Goal: Information Seeking & Learning: Find specific fact

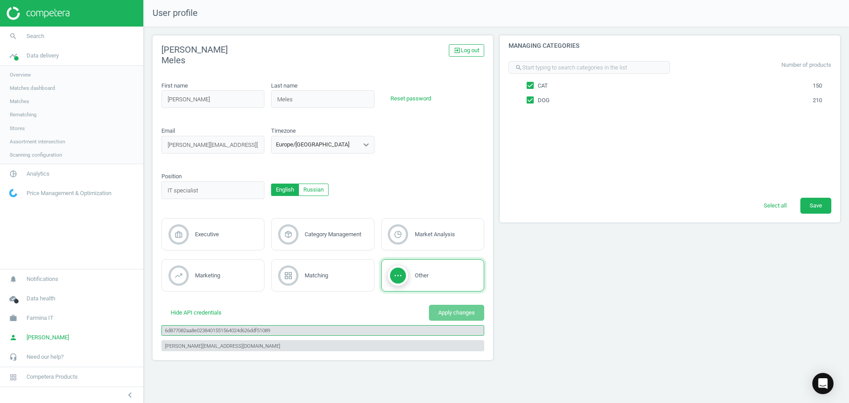
click at [265, 334] on input "6d877082aa8e0238401551564024d626ddf51089" at bounding box center [322, 330] width 323 height 11
drag, startPoint x: 217, startPoint y: 348, endPoint x: 138, endPoint y: 348, distance: 78.7
click at [138, 348] on section "search Search timeline Data delivery Overview Matches dashboard Matches Rematch…" at bounding box center [424, 201] width 849 height 403
click at [241, 331] on input "6d877082aa8e0238401551564024d626ddf51089" at bounding box center [322, 330] width 323 height 11
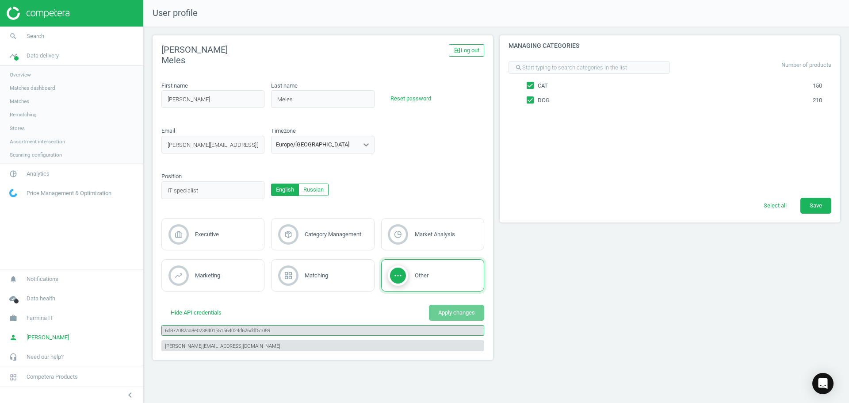
click at [241, 331] on input "6d877082aa8e0238401551564024d626ddf51089" at bounding box center [322, 330] width 323 height 11
drag, startPoint x: 527, startPoint y: 318, endPoint x: 523, endPoint y: 323, distance: 7.2
click at [527, 320] on div "Managing categories search Number of products CAT 150 DOG 210 Select all Save" at bounding box center [669, 200] width 347 height 331
click at [577, 260] on div "Managing categories search Number of products CAT 150 DOG 210 Select all Save" at bounding box center [669, 200] width 347 height 331
click at [574, 311] on div "Managing categories search Number of products CAT 150 DOG 210 Select all Save" at bounding box center [669, 200] width 347 height 331
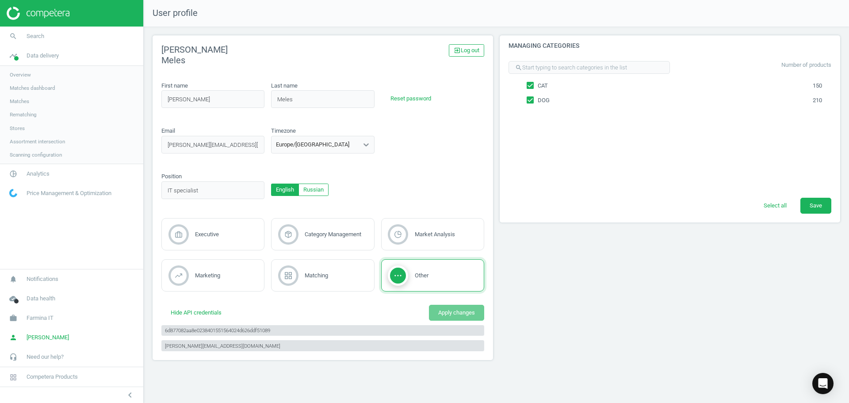
click at [24, 130] on link "Stores" at bounding box center [71, 128] width 143 height 13
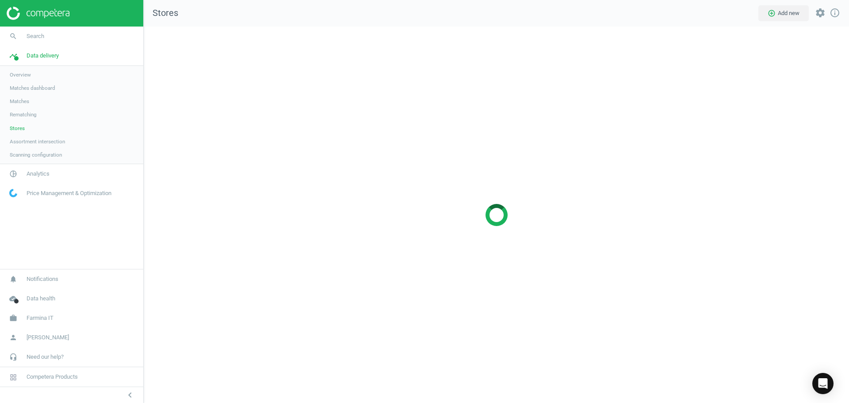
scroll to position [390, 719]
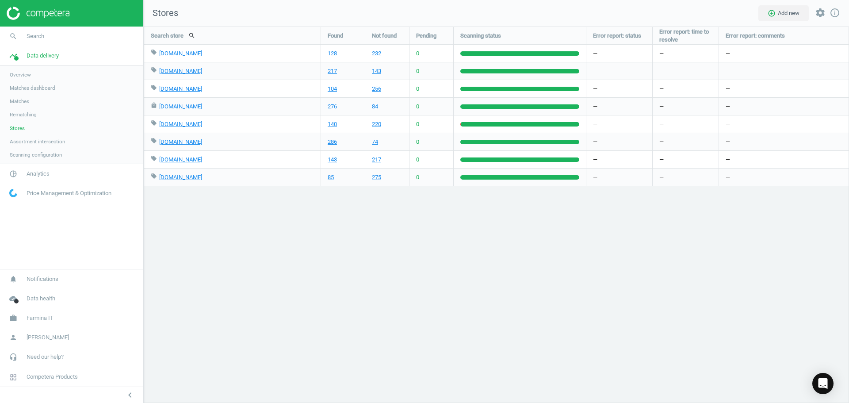
click at [42, 138] on span "Assortment intersection" at bounding box center [37, 141] width 55 height 7
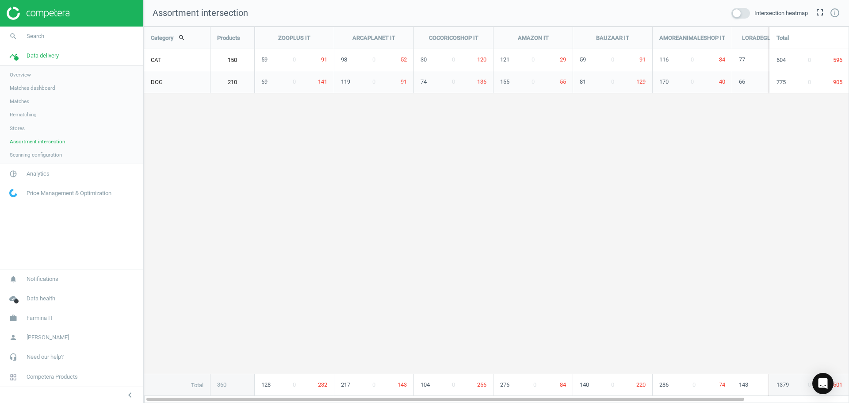
scroll to position [390, 719]
click at [45, 155] on span "Scanning configuration" at bounding box center [36, 154] width 52 height 7
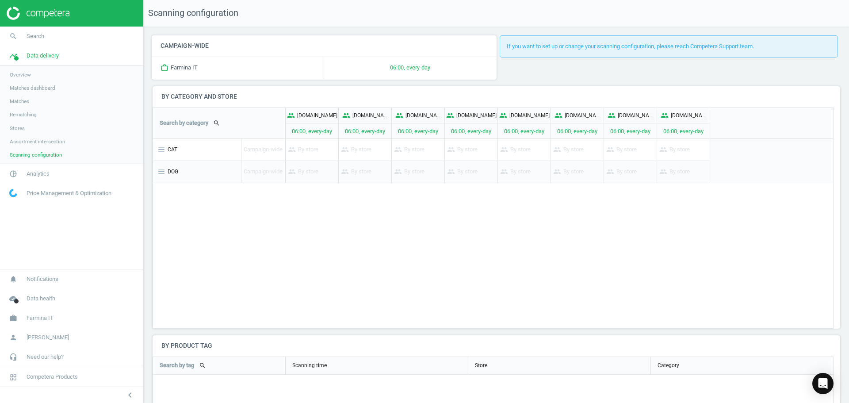
click at [30, 71] on link "Overview" at bounding box center [71, 74] width 143 height 13
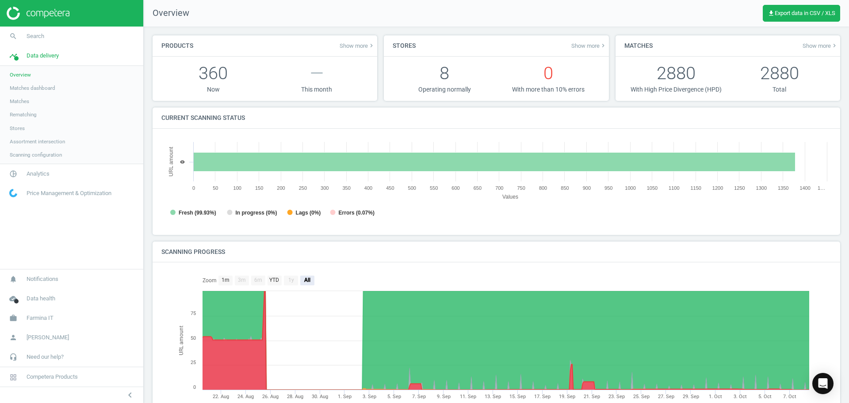
scroll to position [191, 677]
click at [57, 381] on span "Competera Products" at bounding box center [71, 376] width 143 height 19
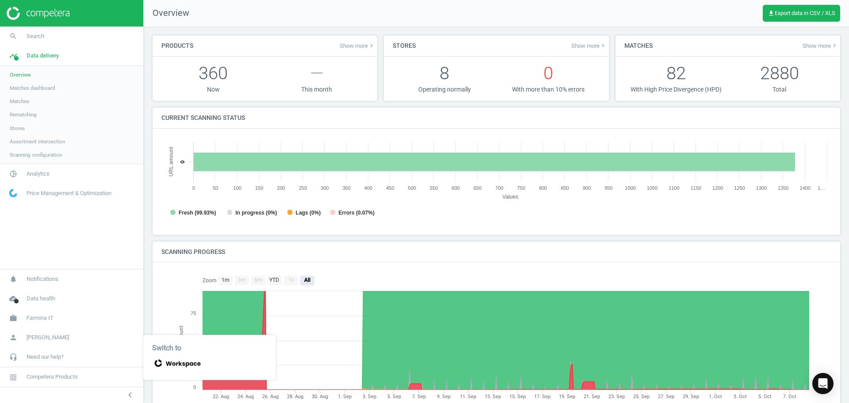
click at [198, 366] on icon at bounding box center [176, 363] width 49 height 12
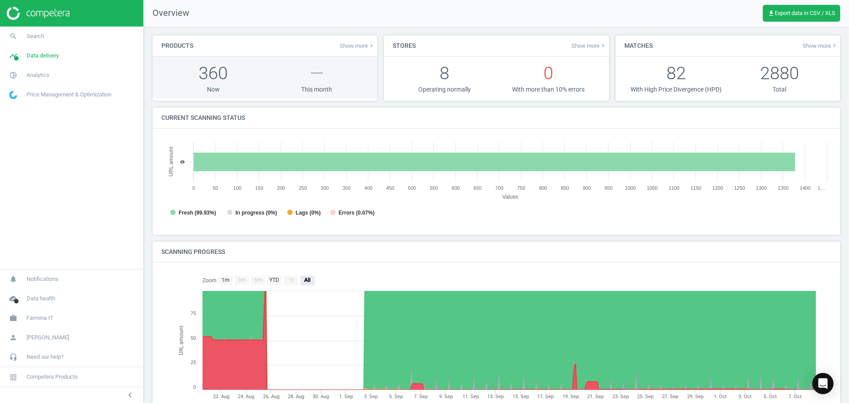
scroll to position [191, 677]
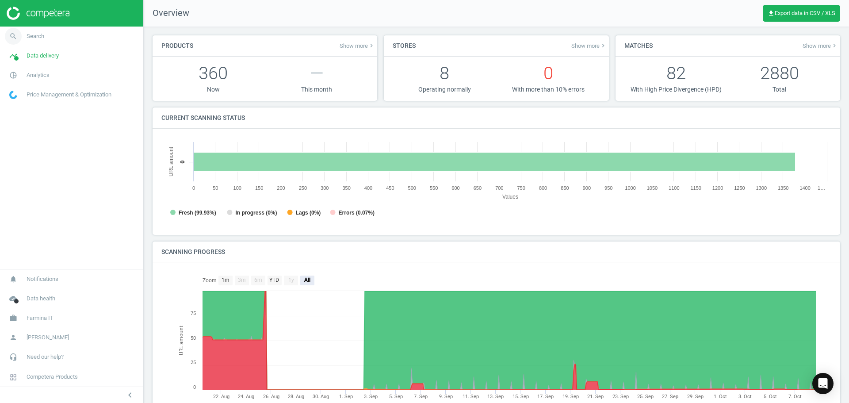
click at [53, 34] on link "search Search" at bounding box center [71, 36] width 143 height 19
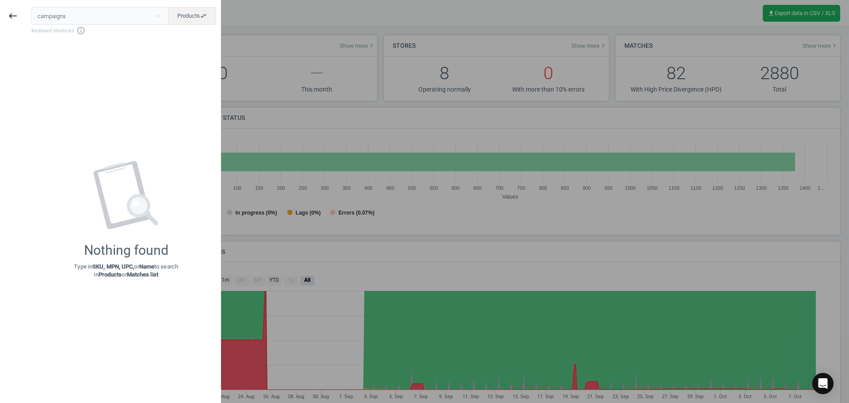
type input "campaigns"
click at [263, 11] on div at bounding box center [424, 201] width 849 height 403
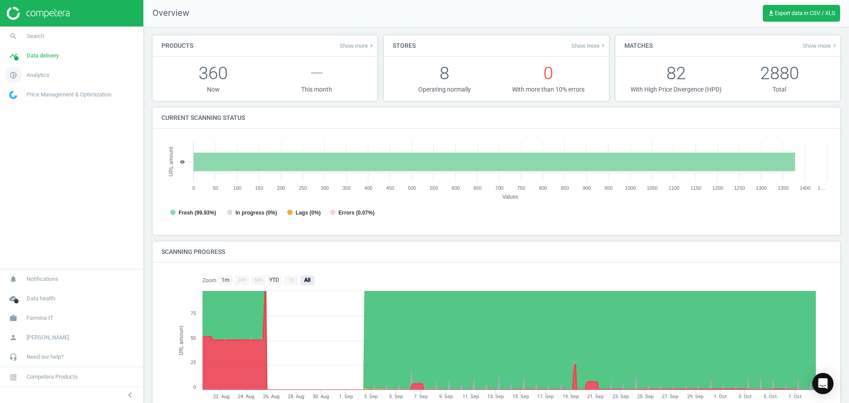
click at [44, 76] on span "Analytics" at bounding box center [38, 75] width 23 height 8
click at [30, 92] on span "Overview" at bounding box center [20, 94] width 21 height 7
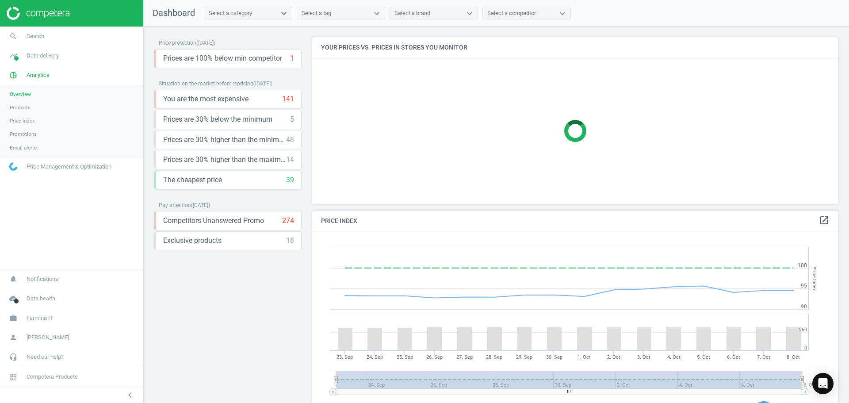
scroll to position [189, 533]
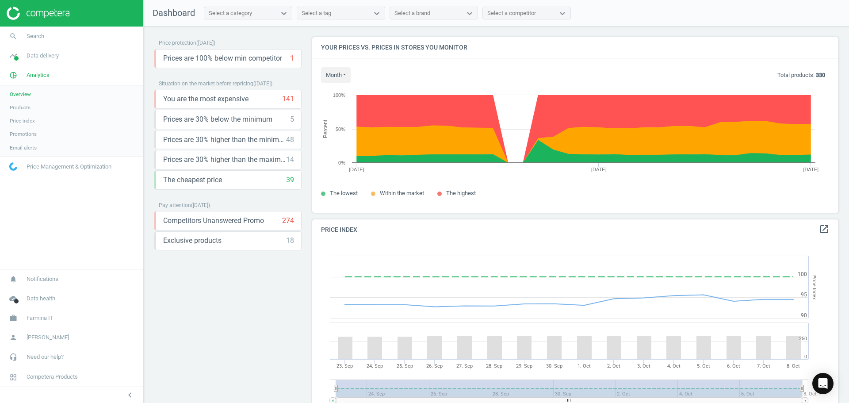
click at [20, 109] on span "Products" at bounding box center [20, 107] width 21 height 7
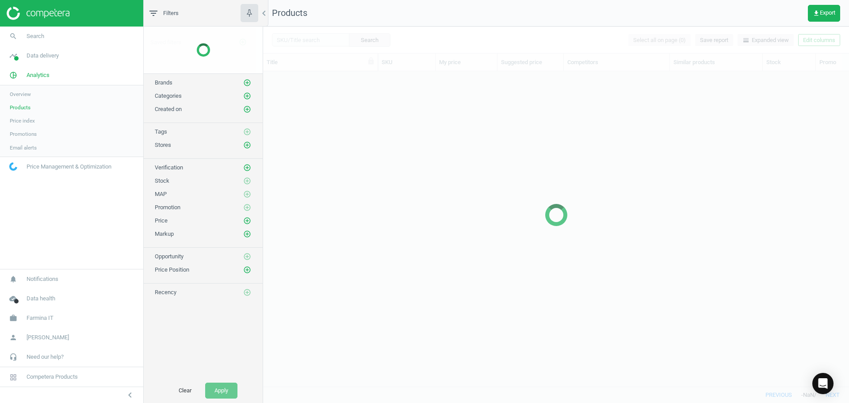
scroll to position [302, 579]
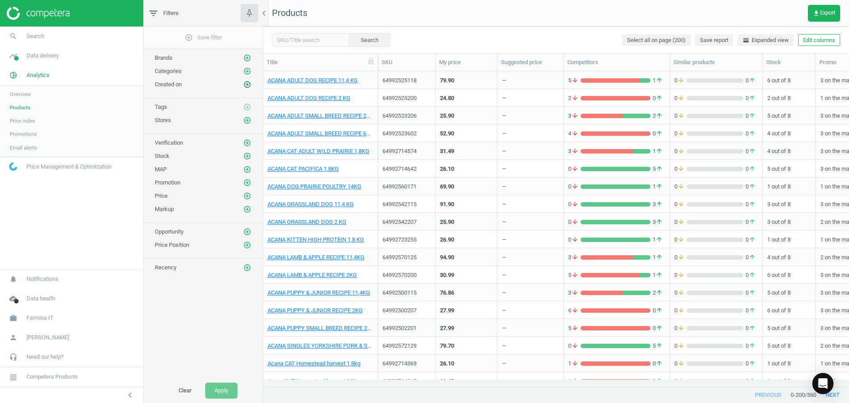
click at [248, 86] on icon "add_circle_outline" at bounding box center [247, 84] width 8 height 8
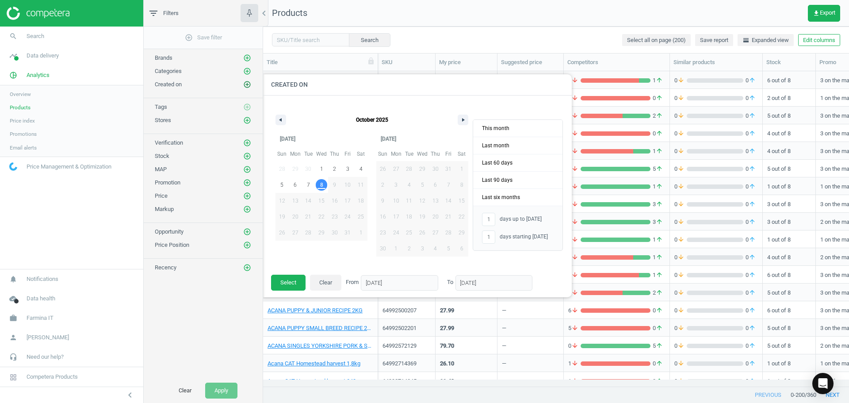
click at [247, 86] on icon "add_circle_outline" at bounding box center [247, 84] width 8 height 8
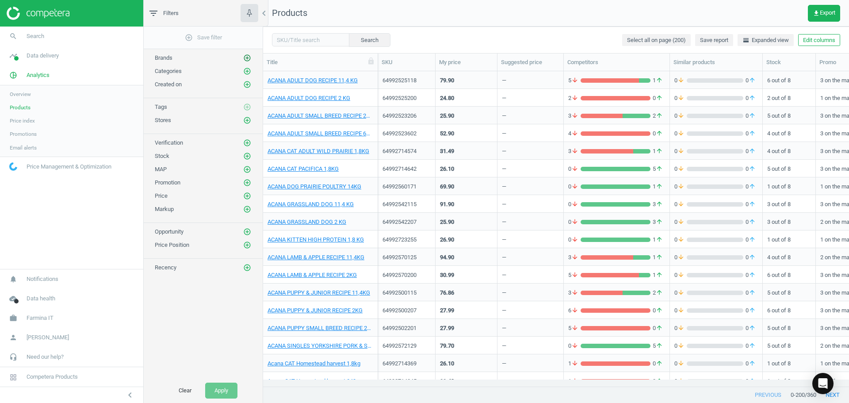
click at [248, 54] on icon "add_circle_outline" at bounding box center [247, 58] width 8 height 8
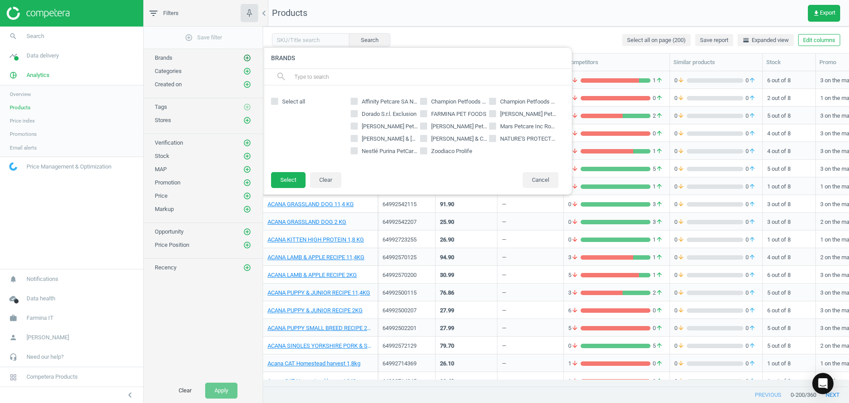
click at [248, 55] on icon "add_circle_outline" at bounding box center [247, 58] width 8 height 8
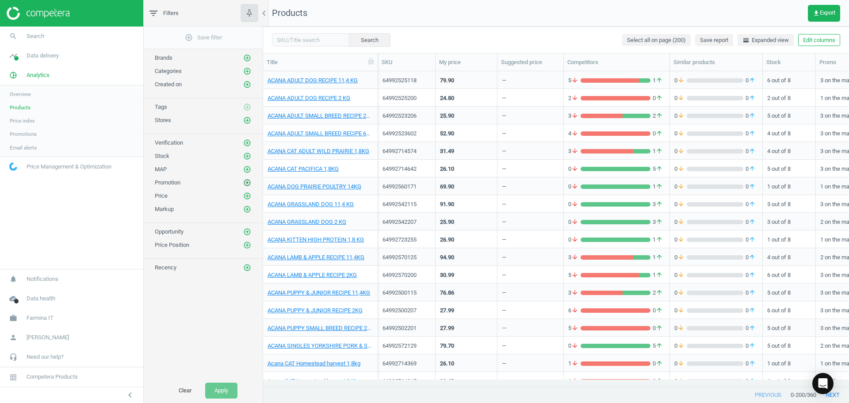
click at [246, 182] on icon "add_circle_outline" at bounding box center [247, 183] width 8 height 8
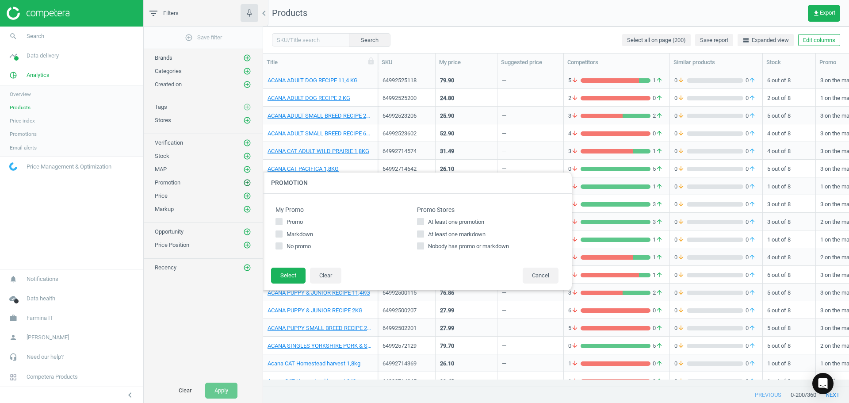
click at [246, 182] on icon "add_circle_outline" at bounding box center [247, 183] width 8 height 8
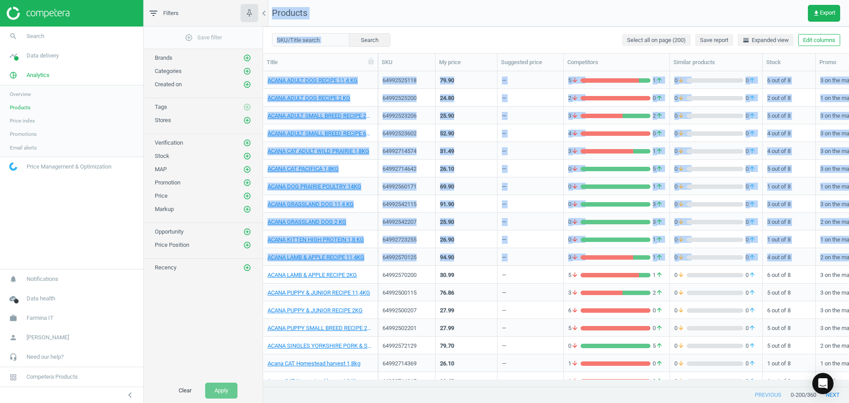
drag, startPoint x: 255, startPoint y: 286, endPoint x: 235, endPoint y: 302, distance: 25.5
click at [235, 302] on div "filter_list Filters chevron_left add_circle_outline Save filter Brands add_circ…" at bounding box center [496, 201] width 705 height 403
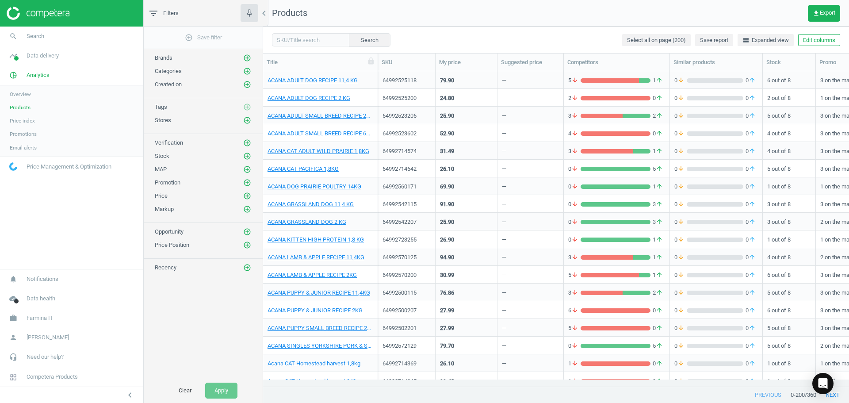
click at [235, 302] on div "add_circle_outline Save filter Brands add_circle_outline Categories add_circle_…" at bounding box center [203, 202] width 119 height 351
click at [30, 121] on span "Price index" at bounding box center [22, 120] width 25 height 7
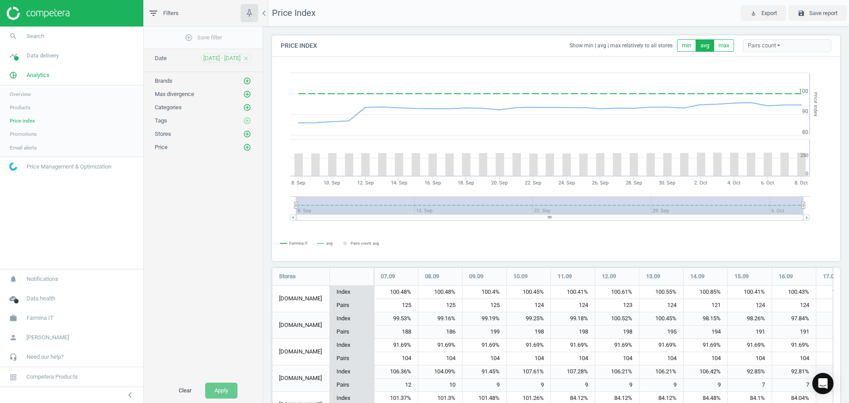
click at [21, 112] on link "Products" at bounding box center [71, 107] width 143 height 13
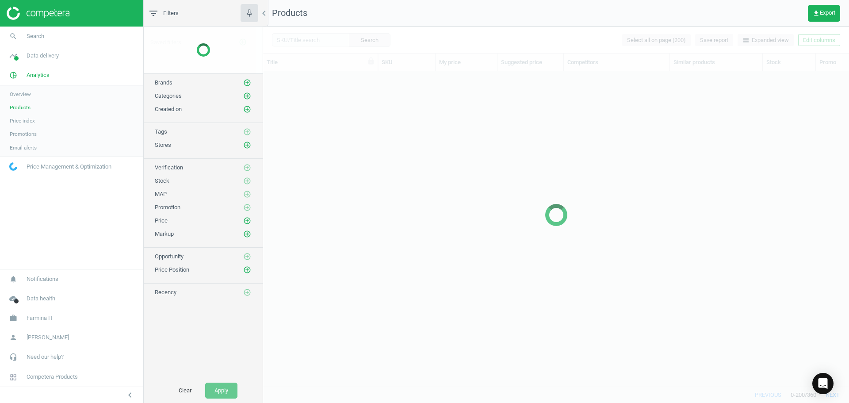
scroll to position [302, 579]
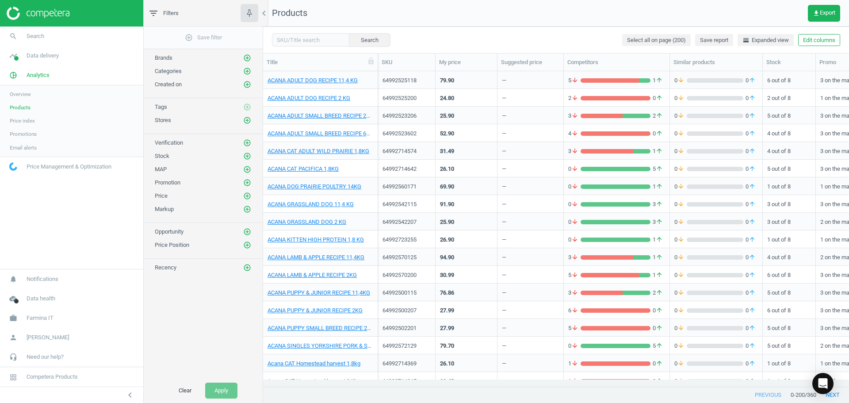
click at [43, 168] on span "Price Management & Optimization" at bounding box center [69, 167] width 85 height 8
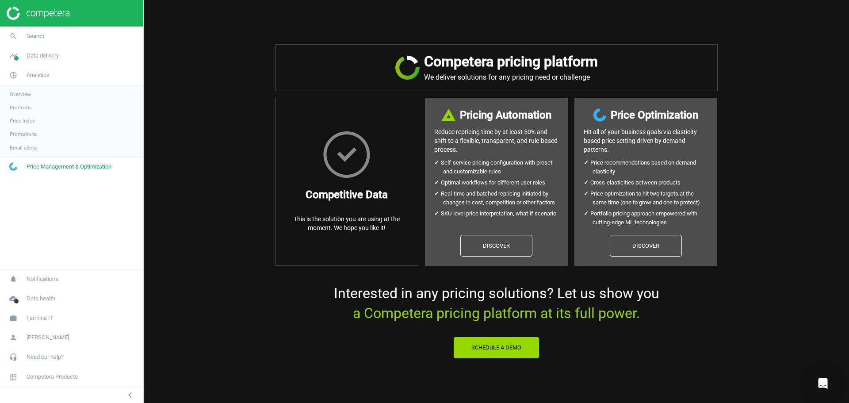
click at [26, 96] on span "Overview" at bounding box center [20, 94] width 21 height 7
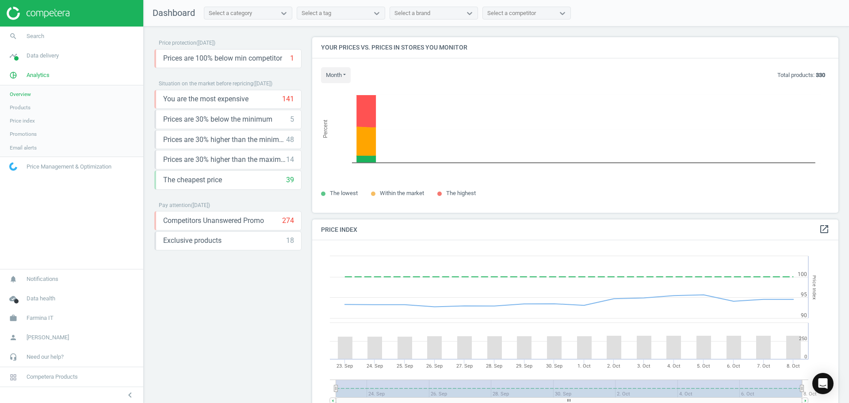
scroll to position [217, 533]
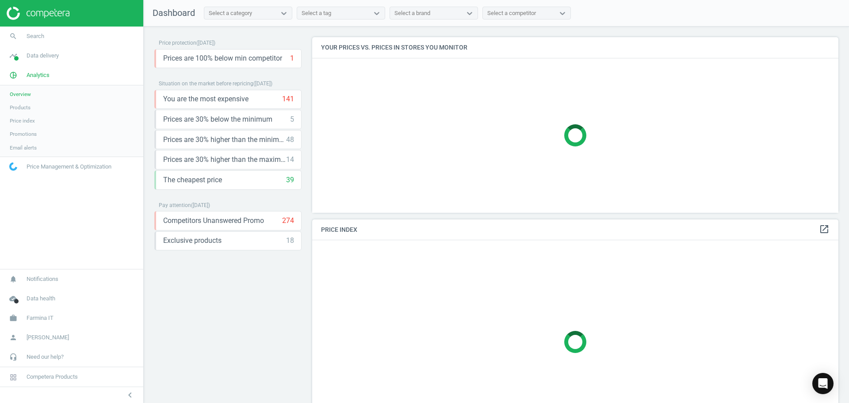
click at [25, 109] on span "Products" at bounding box center [20, 107] width 21 height 7
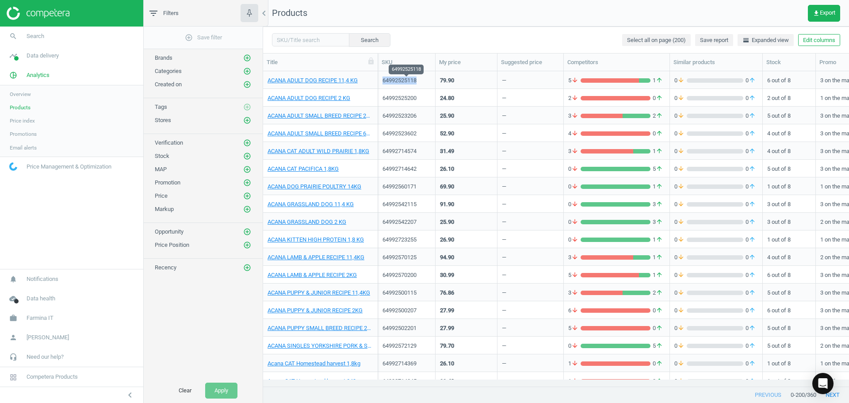
drag, startPoint x: 419, startPoint y: 78, endPoint x: 384, endPoint y: 81, distance: 35.0
click at [384, 81] on div "64992525118" at bounding box center [406, 80] width 48 height 8
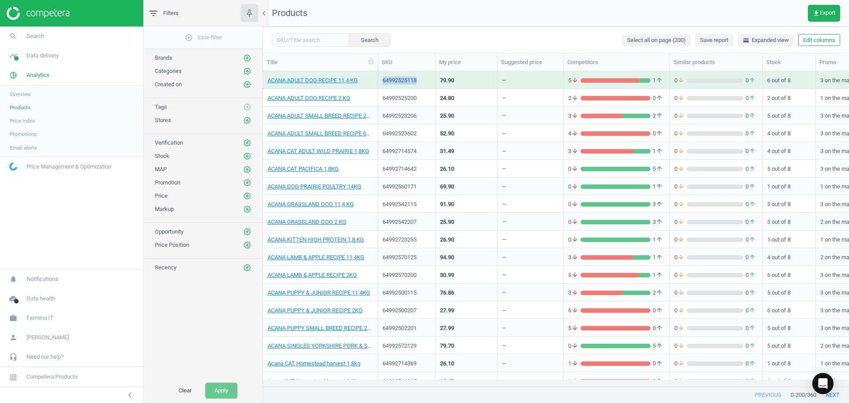
copy div "64992525118"
click at [407, 101] on div "64992525200" at bounding box center [406, 98] width 48 height 8
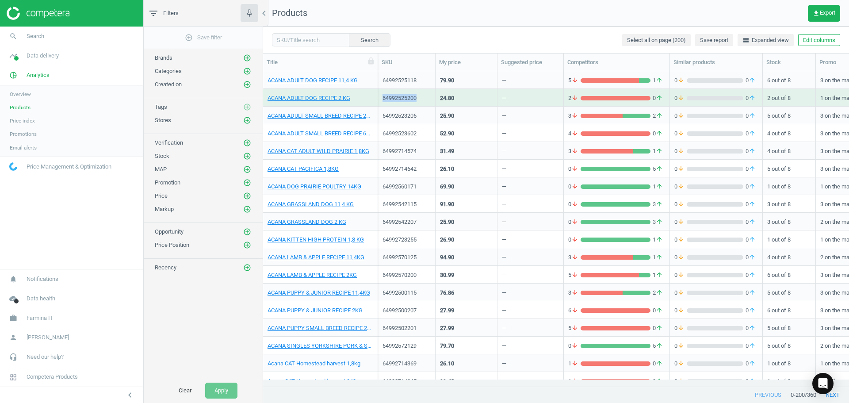
click at [407, 101] on div "64992525200" at bounding box center [406, 98] width 48 height 8
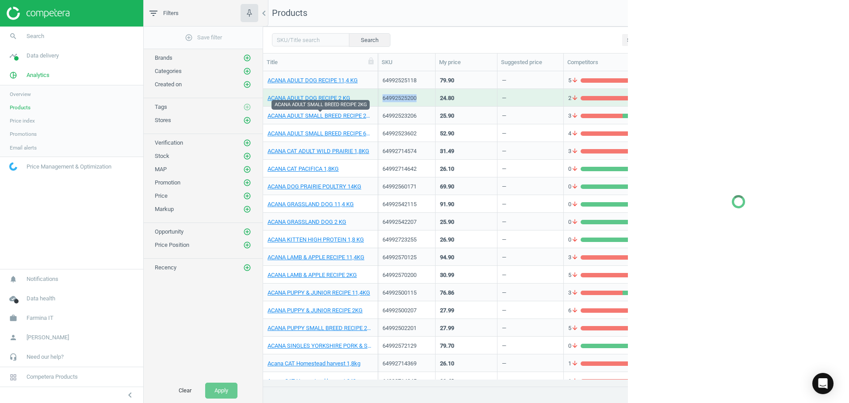
copy div "64992525200"
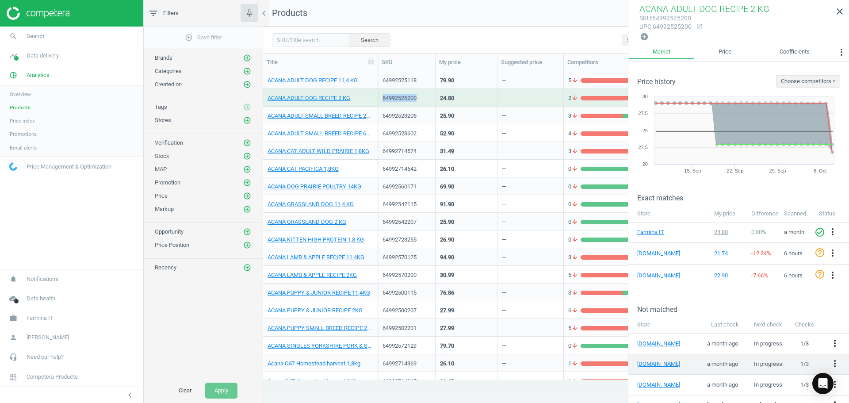
scroll to position [53, 0]
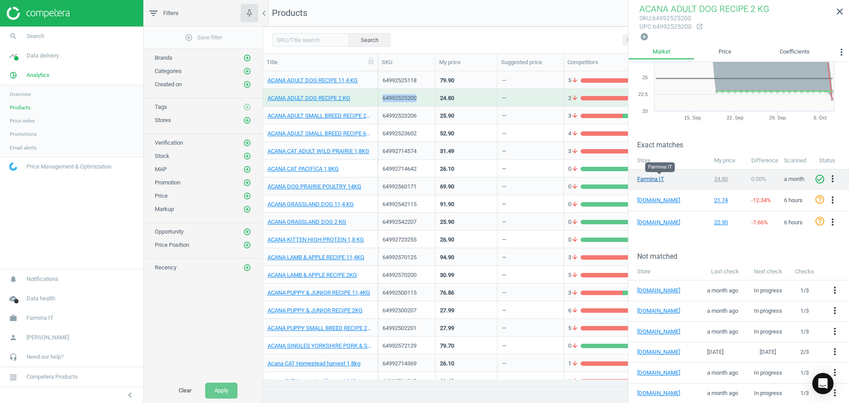
click at [650, 177] on link "Farmina IT" at bounding box center [659, 179] width 44 height 8
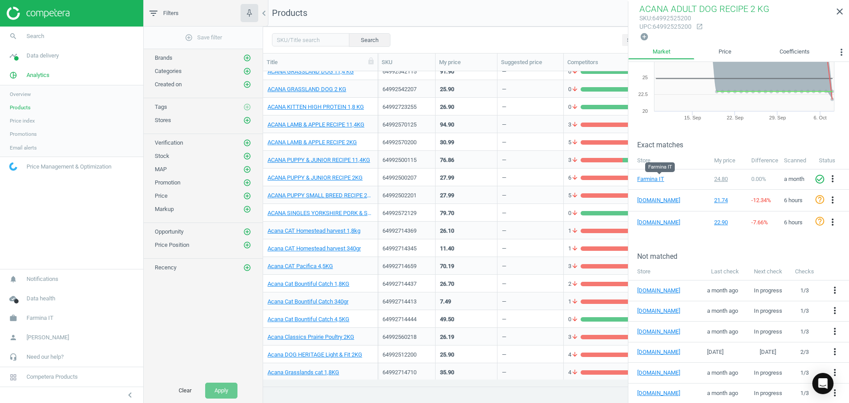
scroll to position [177, 0]
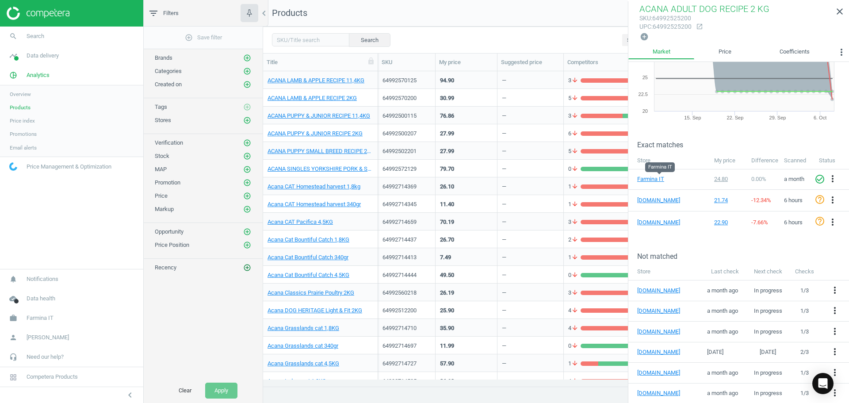
click at [248, 267] on icon "add_circle_outline" at bounding box center [247, 267] width 8 height 8
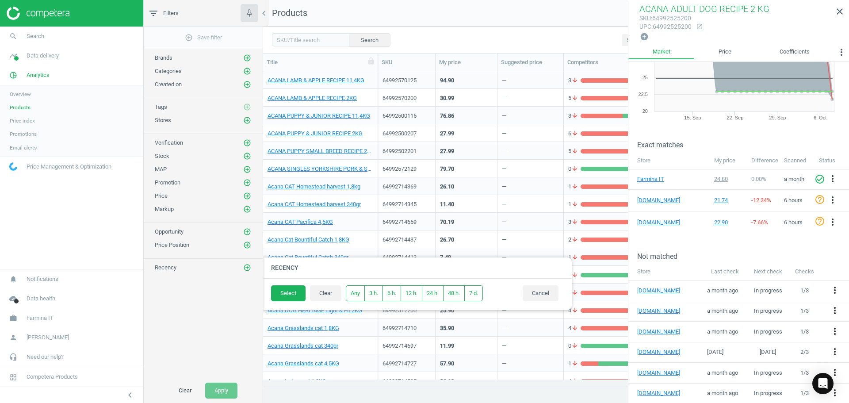
click at [229, 282] on div "add_circle_outline Save filter Brands add_circle_outline Categories add_circle_…" at bounding box center [203, 202] width 119 height 351
click at [534, 286] on button "Cancel" at bounding box center [541, 293] width 36 height 16
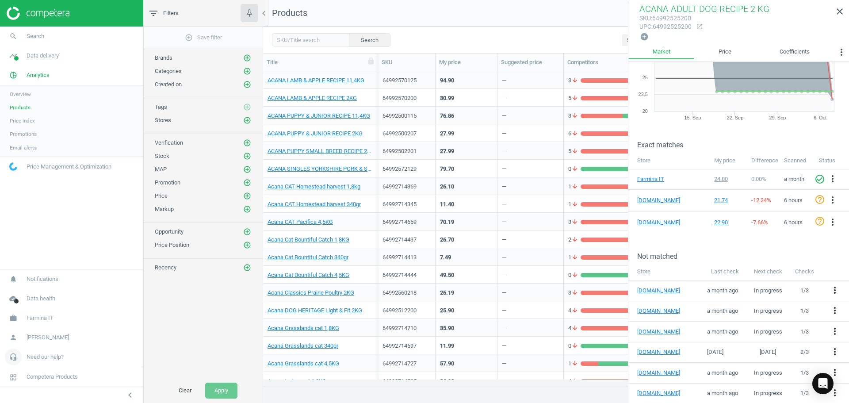
click at [64, 357] on span "Need our help?" at bounding box center [45, 357] width 37 height 8
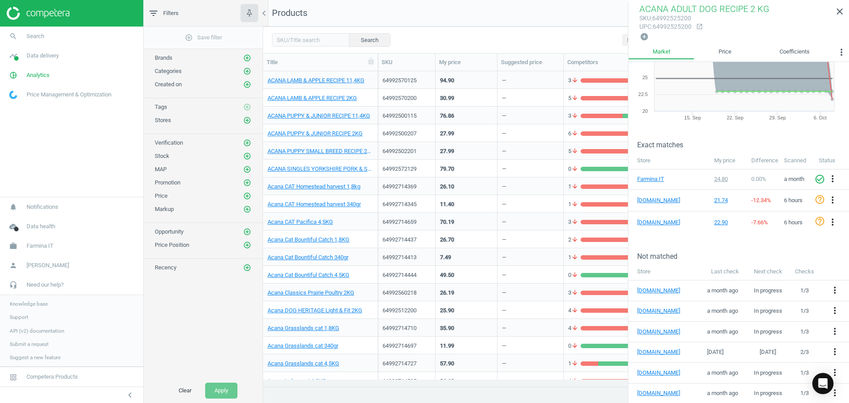
click at [26, 347] on span "Submit a request" at bounding box center [29, 343] width 39 height 7
click at [50, 332] on span "API (v2) documentation" at bounding box center [37, 330] width 54 height 7
click at [842, 14] on icon "close" at bounding box center [839, 11] width 11 height 11
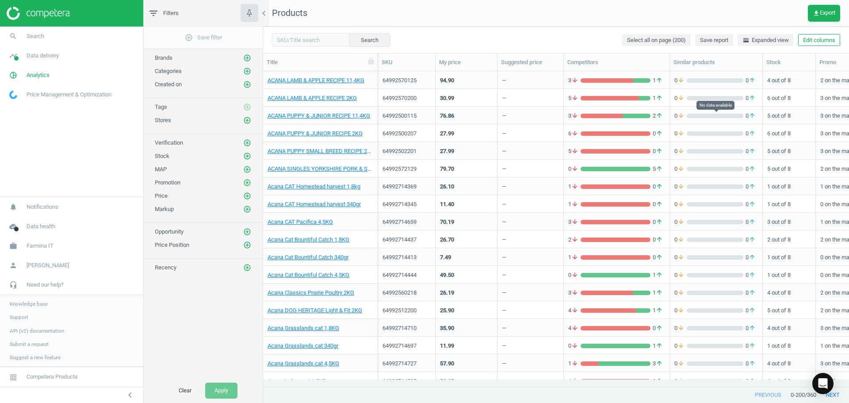
scroll to position [18, 0]
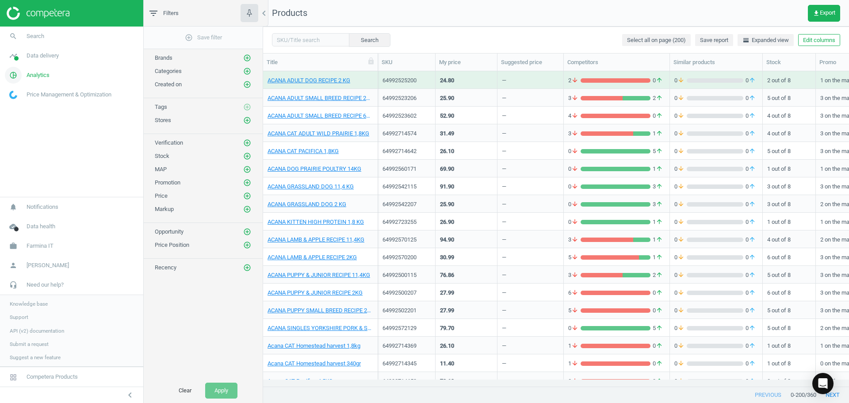
click at [41, 70] on link "pie_chart_outlined Analytics" at bounding box center [71, 74] width 143 height 19
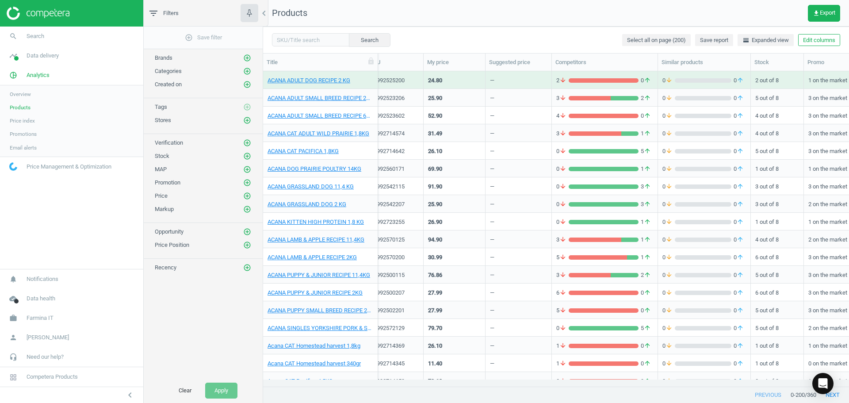
scroll to position [0, 0]
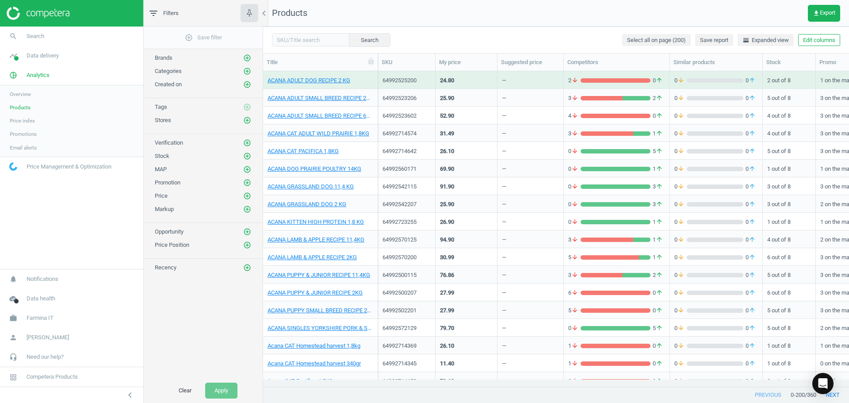
click at [405, 81] on div "64992525200" at bounding box center [406, 80] width 48 height 8
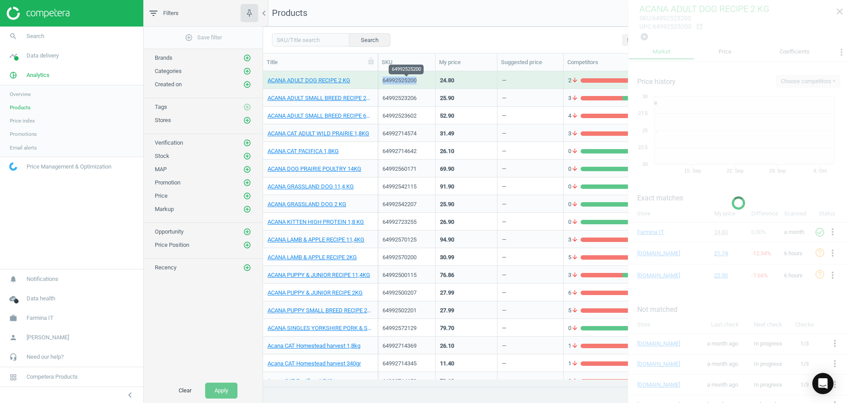
copy div "64992525200"
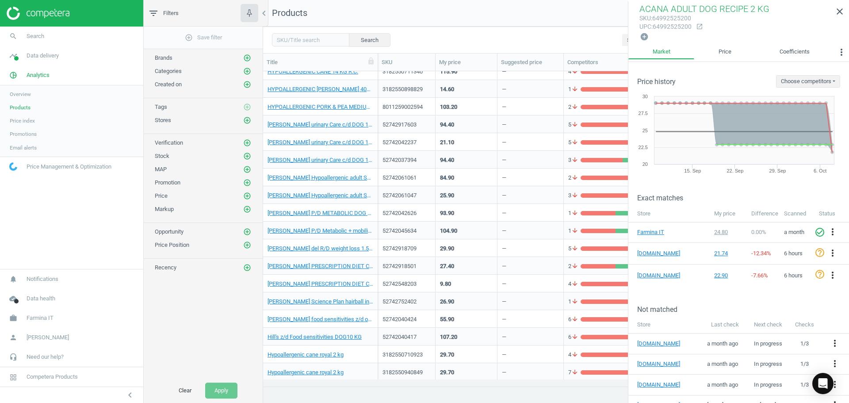
scroll to position [1344, 0]
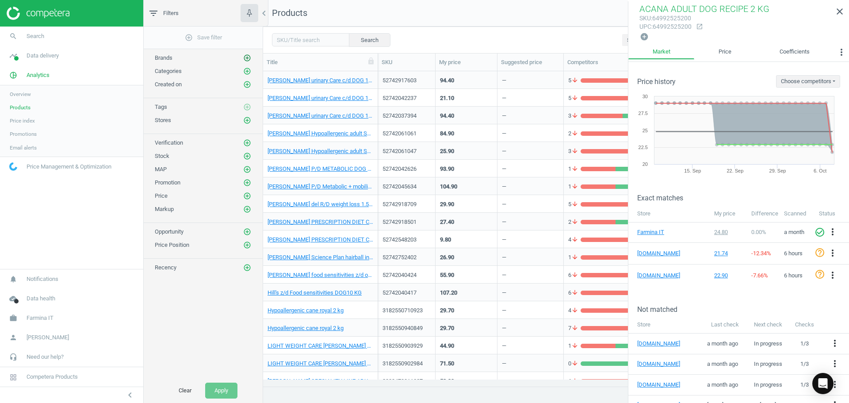
click at [247, 57] on icon "add_circle_outline" at bounding box center [247, 58] width 8 height 8
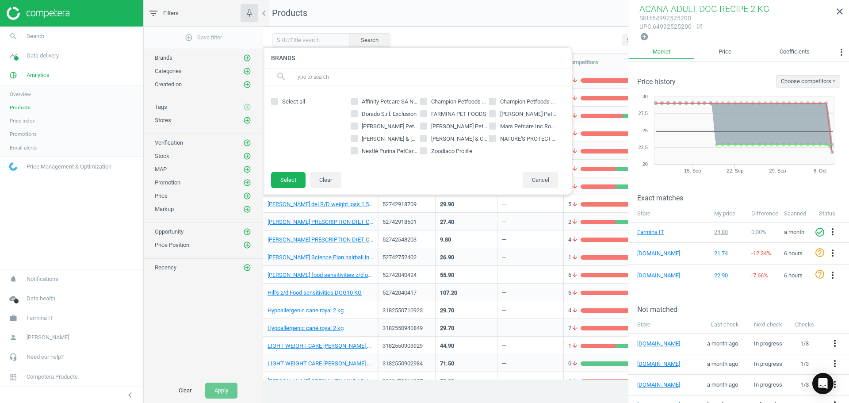
click at [425, 113] on input "FARMINA PET FOODS" at bounding box center [423, 114] width 6 height 6
checkbox input "true"
click at [291, 183] on button "Select" at bounding box center [288, 180] width 34 height 16
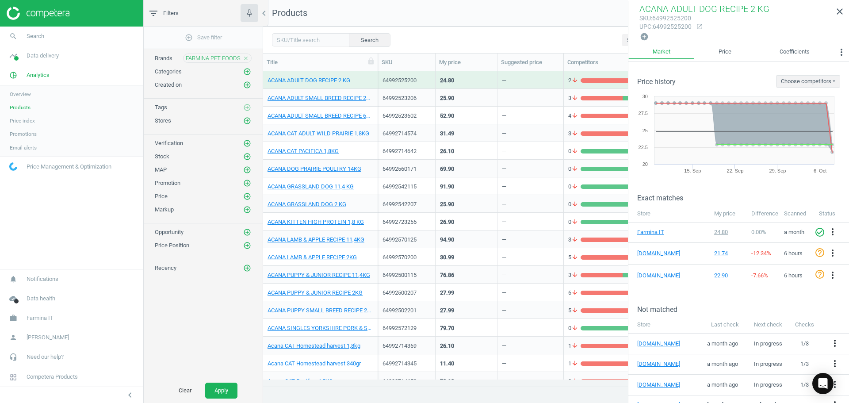
scroll to position [0, 0]
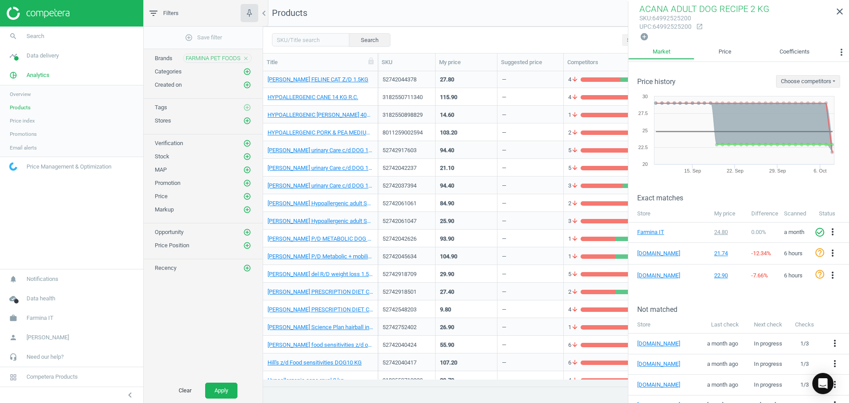
drag, startPoint x: 429, startPoint y: 170, endPoint x: 435, endPoint y: 250, distance: 80.3
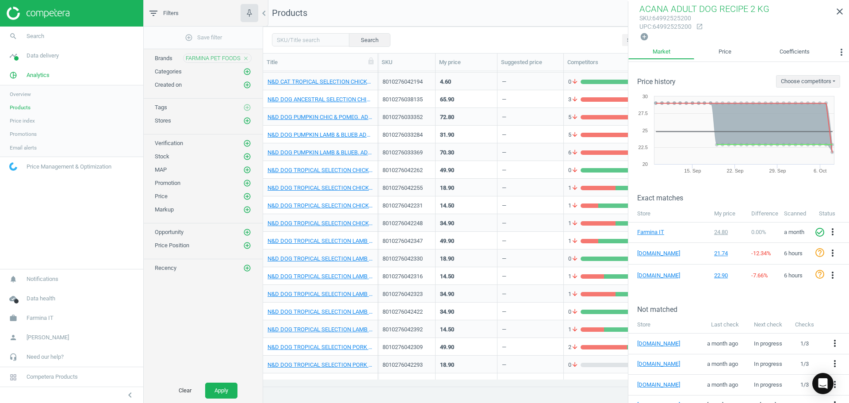
drag, startPoint x: 443, startPoint y: 201, endPoint x: 446, endPoint y: 331, distance: 129.6
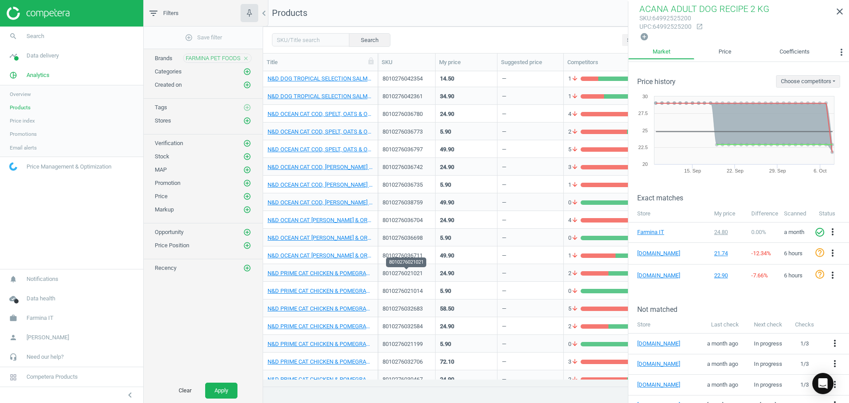
click at [414, 270] on div "8010276021021" at bounding box center [406, 273] width 48 height 8
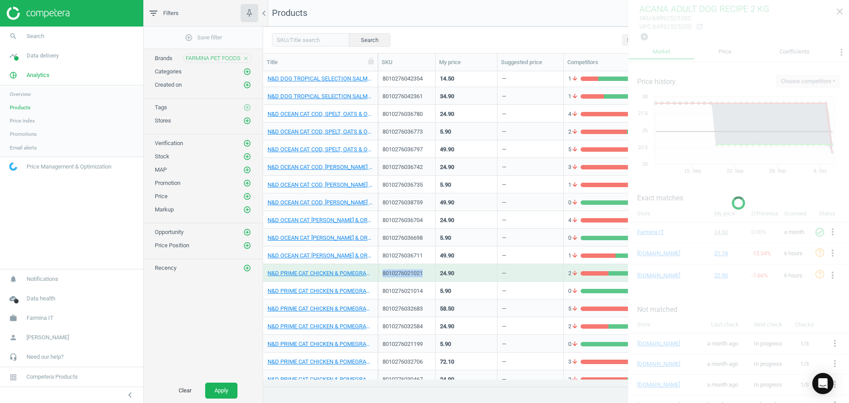
click at [414, 270] on div "8010276021021" at bounding box center [406, 273] width 48 height 8
copy div "8010276021021"
